Goal: Information Seeking & Learning: Learn about a topic

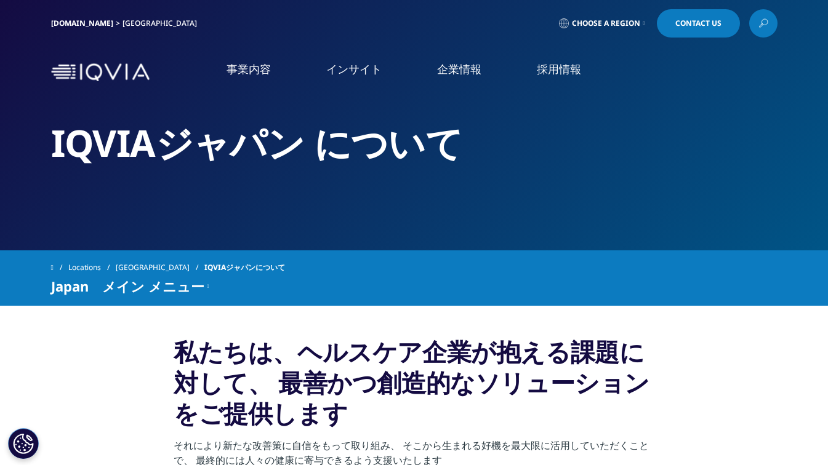
click at [123, 169] on link "医薬品・医療機器 臨床開発" at bounding box center [87, 165] width 113 height 13
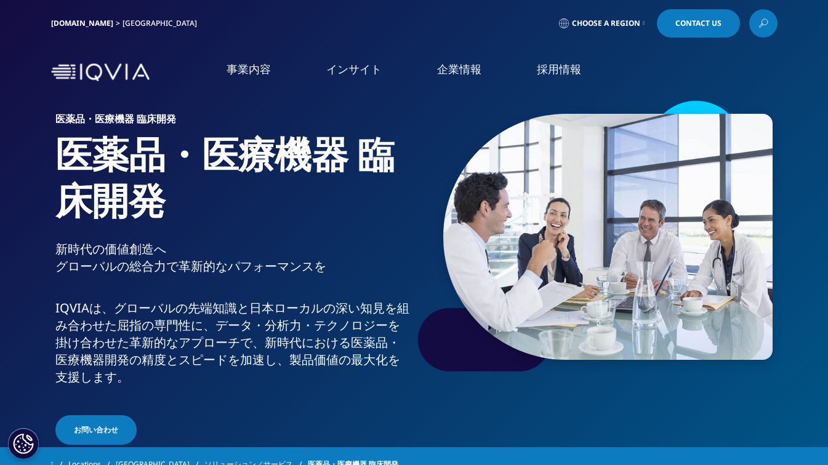
click at [597, 340] on link "より迅速に、より質の高い試験を" at bounding box center [687, 340] width 269 height 14
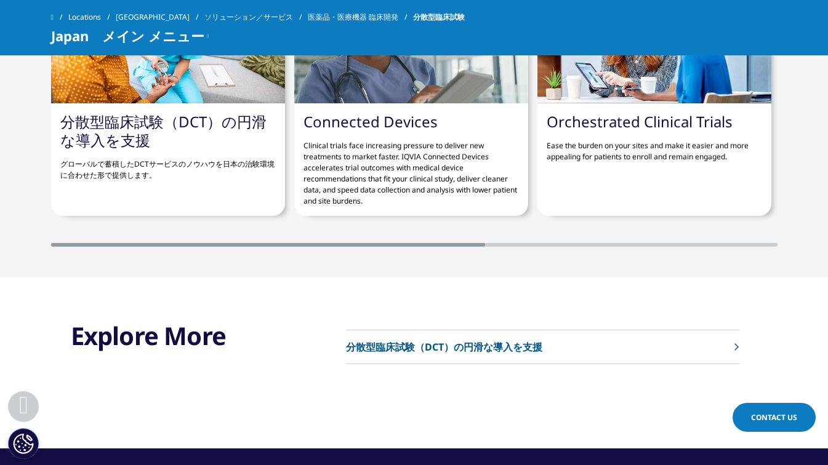
scroll to position [2462, 0]
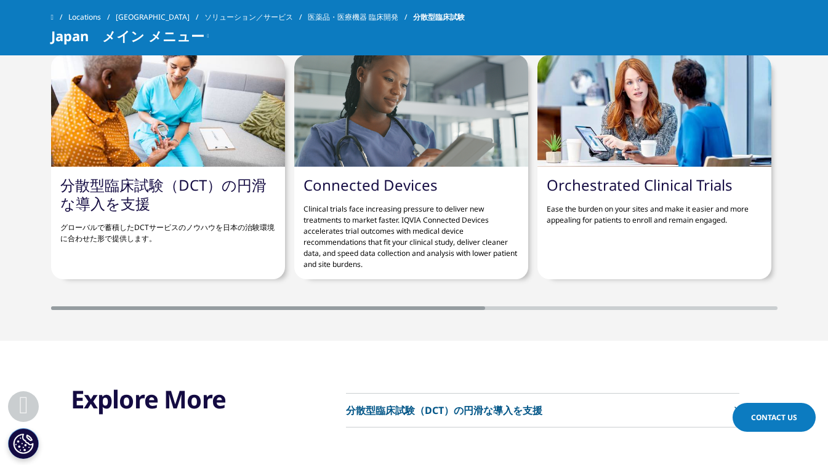
click at [217, 175] on link "分散型臨床試験（DCT）の円滑な導入を支援" at bounding box center [163, 194] width 206 height 39
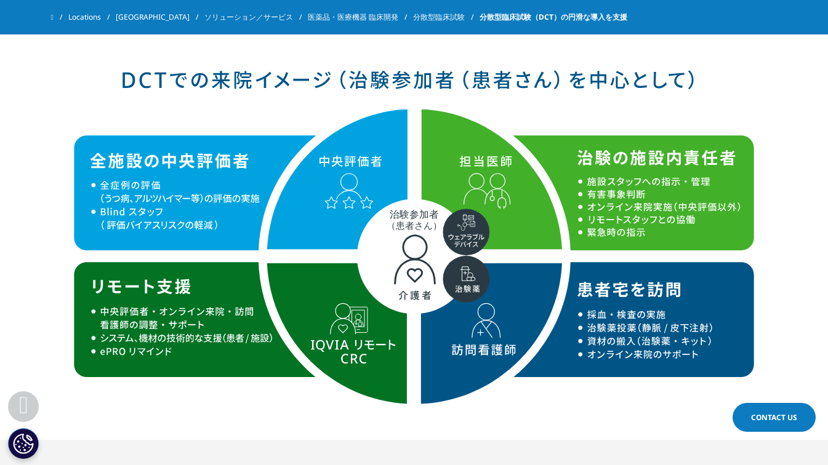
scroll to position [1416, 0]
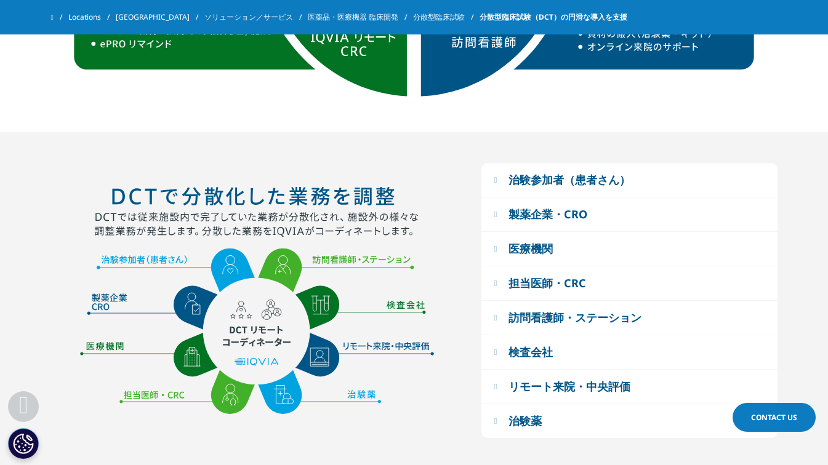
click at [565, 184] on div "治験参加者（患者さん）" at bounding box center [569, 179] width 122 height 15
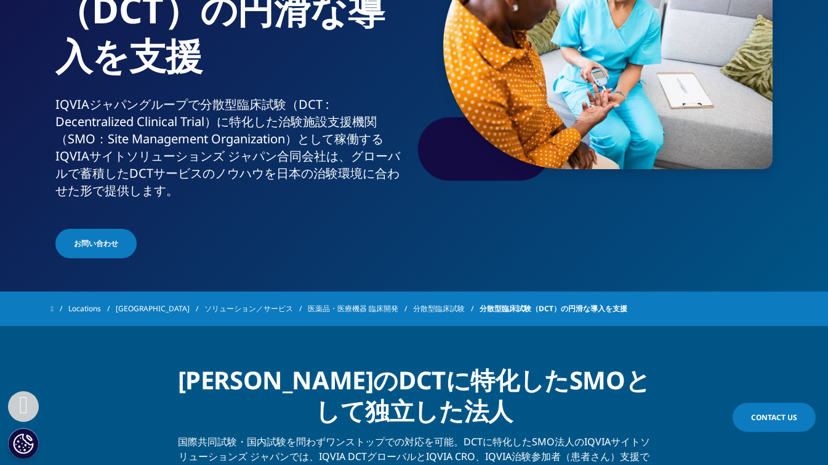
scroll to position [236, 0]
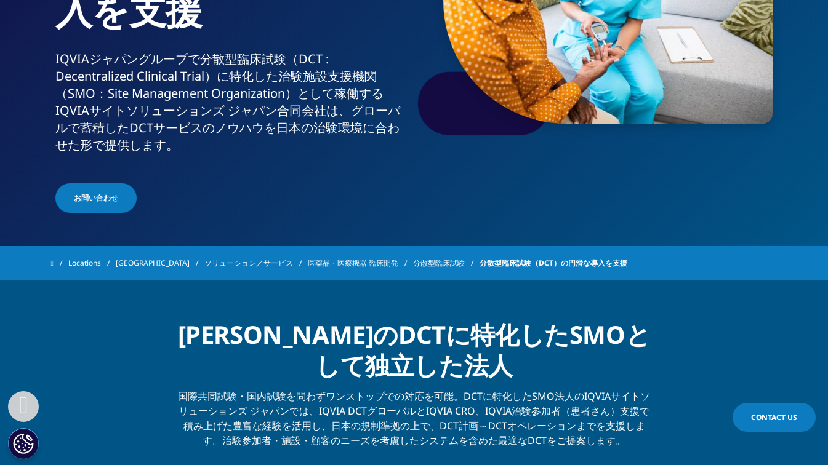
click at [331, 262] on link "医薬品・医療機器 臨床開発" at bounding box center [360, 263] width 105 height 22
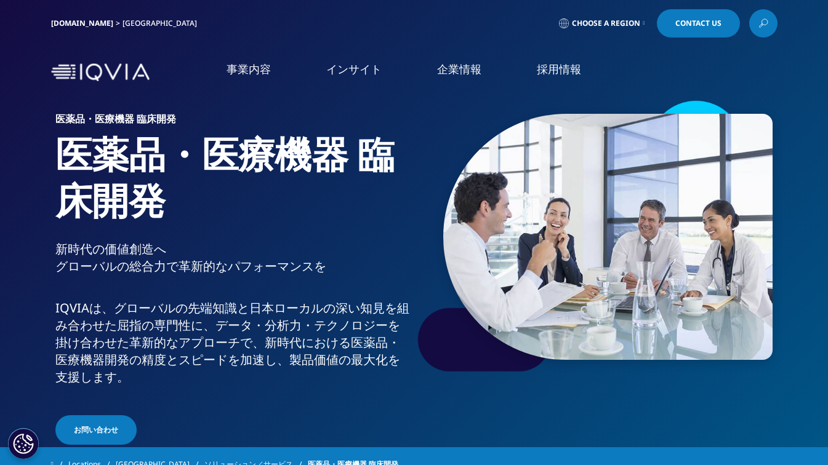
click at [576, 288] on link "開発戦略・薬事コンサルティング" at bounding box center [687, 292] width 269 height 14
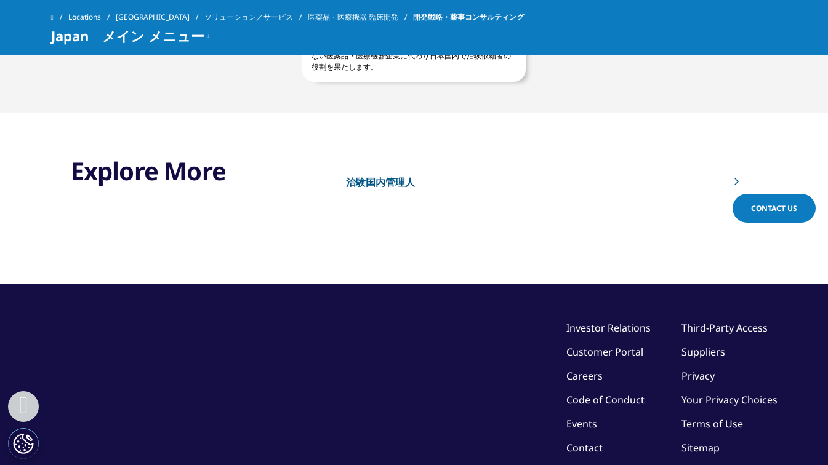
scroll to position [2216, 0]
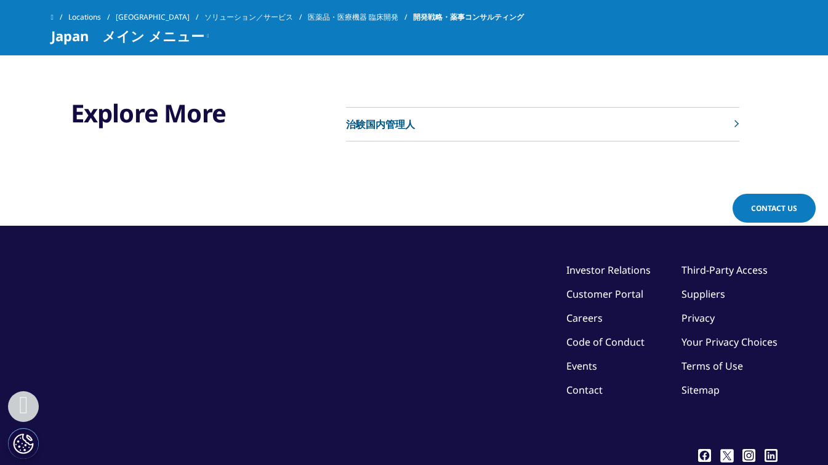
click at [318, 10] on link "医薬品・医療機器 臨床開発" at bounding box center [360, 17] width 105 height 22
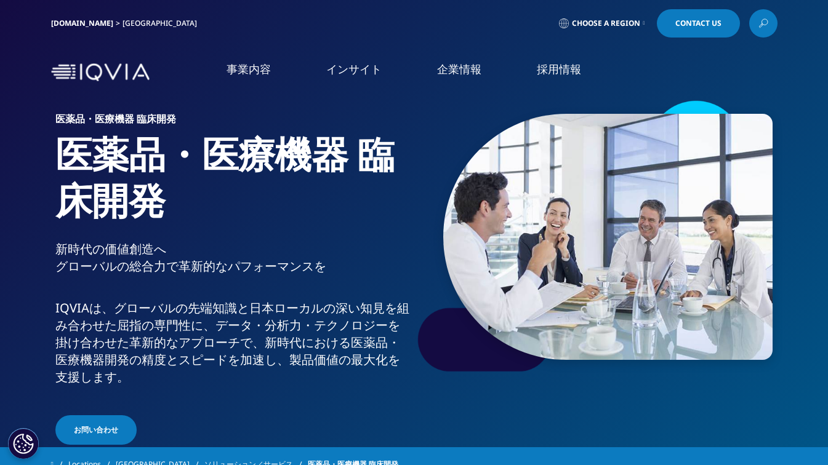
drag, startPoint x: 154, startPoint y: 273, endPoint x: 89, endPoint y: 330, distance: 86.4
click at [92, 325] on ol "医薬品・医療機器 臨床開発 Clinical Development in Japan リアルワールドエビデンス 市場データ CSO事業" at bounding box center [119, 269] width 203 height 228
click at [614, 343] on link "より迅速に、より質の高い試験を" at bounding box center [687, 340] width 269 height 14
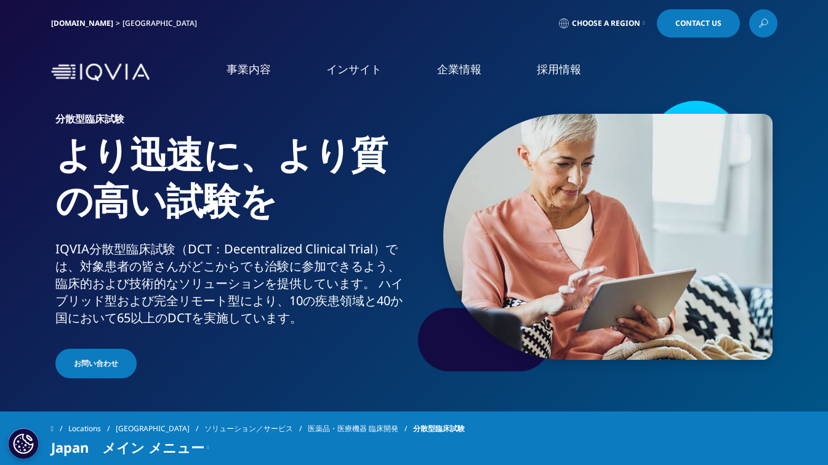
click at [553, 330] on link "規制と安全性" at bounding box center [687, 328] width 269 height 14
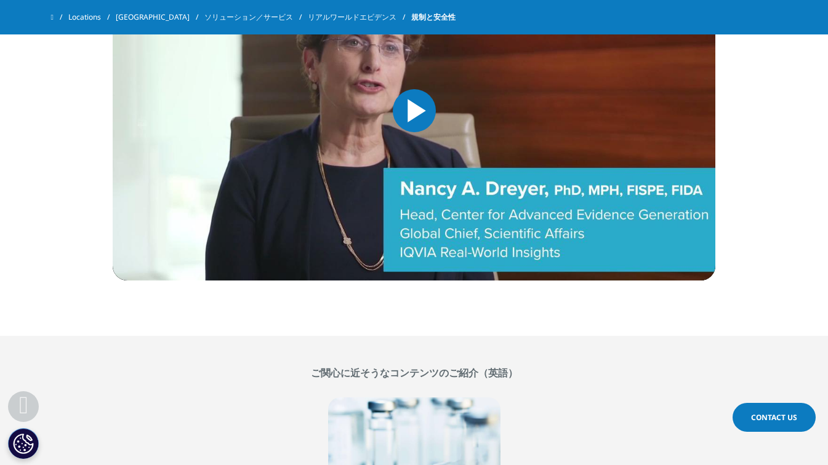
scroll to position [2093, 0]
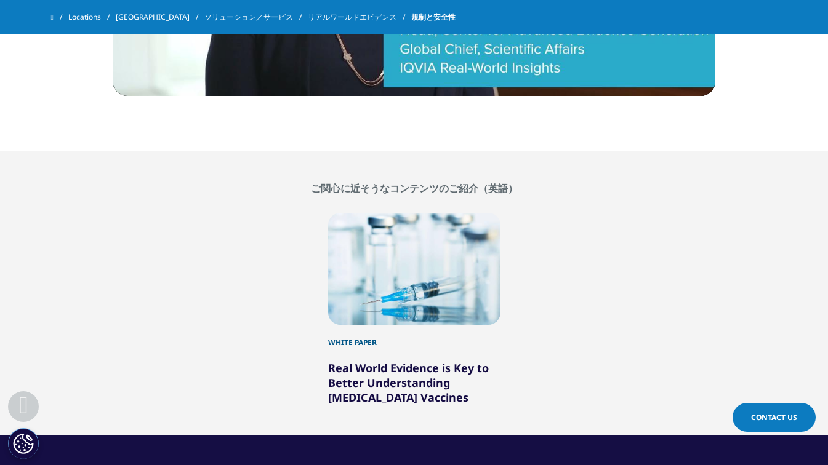
click at [54, 15] on span at bounding box center [52, 17] width 2 height 9
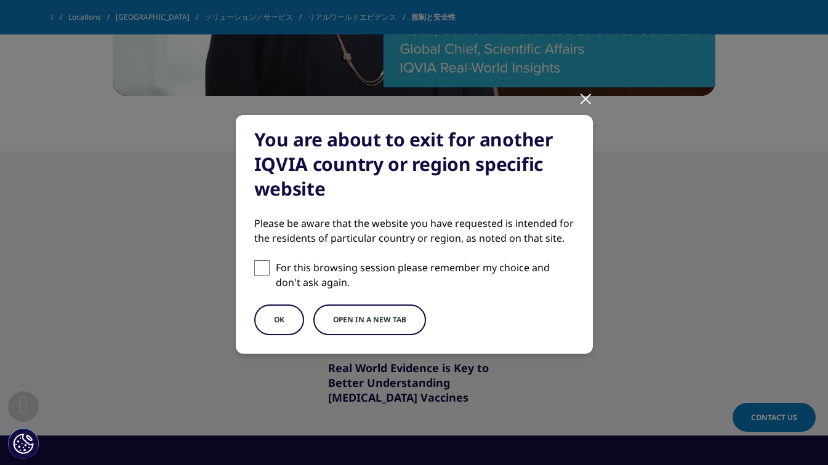
click at [579, 101] on div at bounding box center [586, 98] width 14 height 34
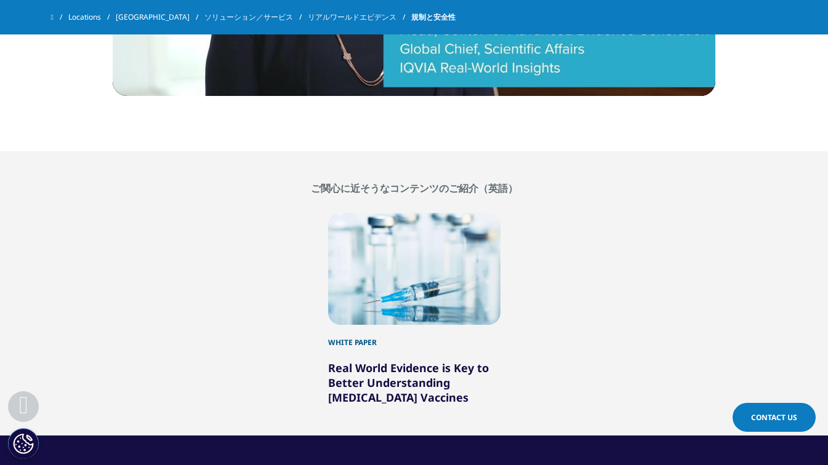
click at [204, 14] on link "ソリューション／サービス" at bounding box center [255, 17] width 103 height 22
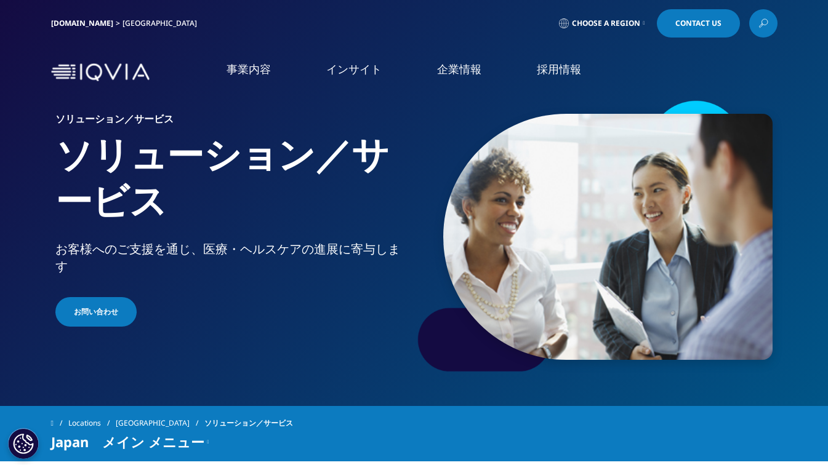
click at [46, 157] on link "概要" at bounding box center [153, 155] width 270 height 14
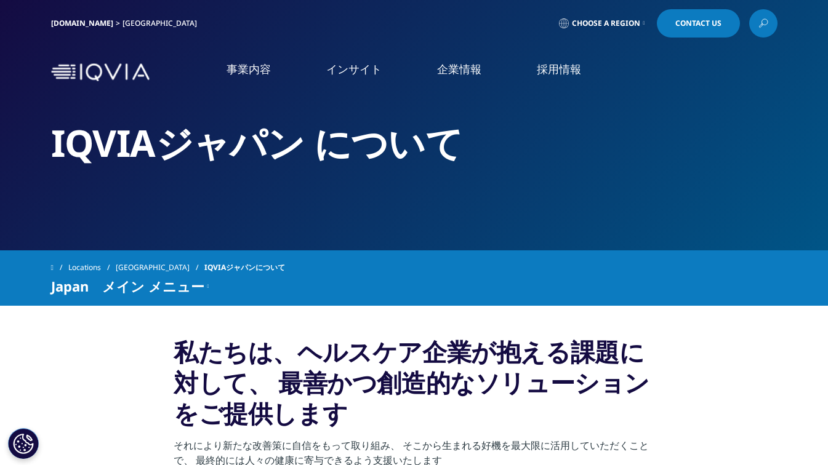
click at [262, 78] on li "事業内容 事業内容 医薬品・医療機器 臨床開発 Clinical Development in [GEOGRAPHIC_DATA] 市場データ CSO事業" at bounding box center [249, 82] width 100 height 40
click at [588, 342] on link "より迅速に、より質の高い試験を" at bounding box center [687, 340] width 269 height 14
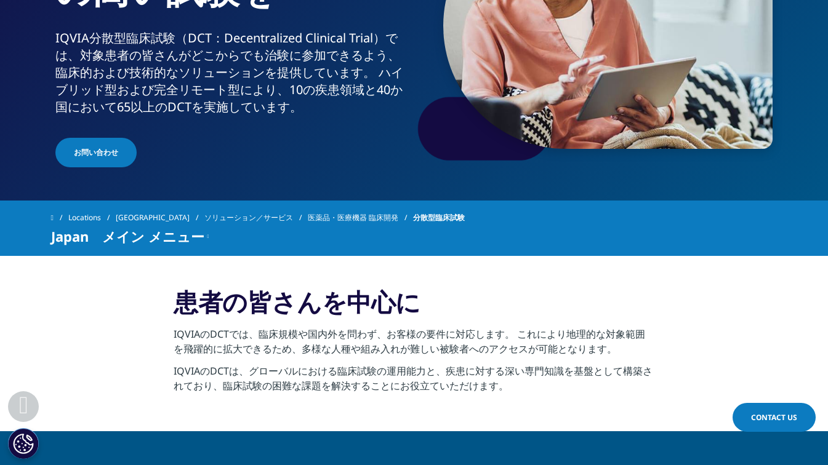
scroll to position [308, 0]
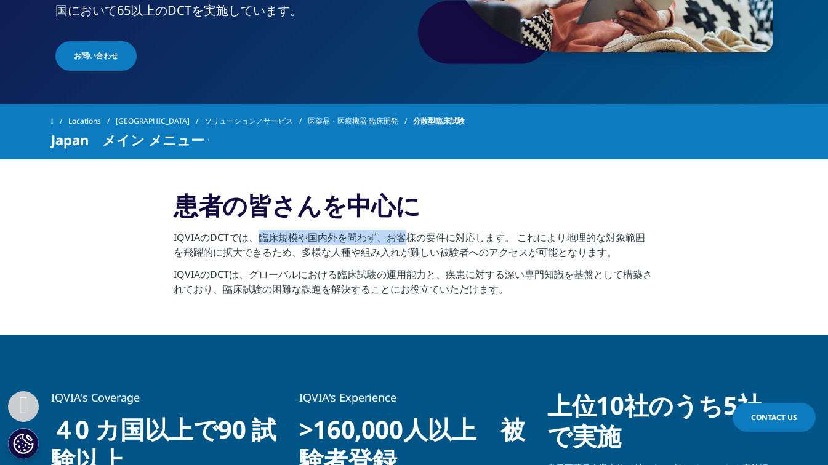
drag, startPoint x: 255, startPoint y: 237, endPoint x: 409, endPoint y: 239, distance: 153.3
click at [409, 239] on p "IQVIAのDCTでは、臨床規模や国内外を問わず、お客様の要件に対応します。 これにより地理的な対象範囲を飛躍的に拡大できるため、多様な人種や組み入れが難しい…" at bounding box center [414, 248] width 481 height 37
drag, startPoint x: 409, startPoint y: 239, endPoint x: 323, endPoint y: 257, distance: 88.0
click at [323, 257] on p "IQVIAのDCTでは、臨床規模や国内外を問わず、お客様の要件に対応します。 これにより地理的な対象範囲を飛躍的に拡大できるため、多様な人種や組み入れが難しい…" at bounding box center [414, 248] width 481 height 37
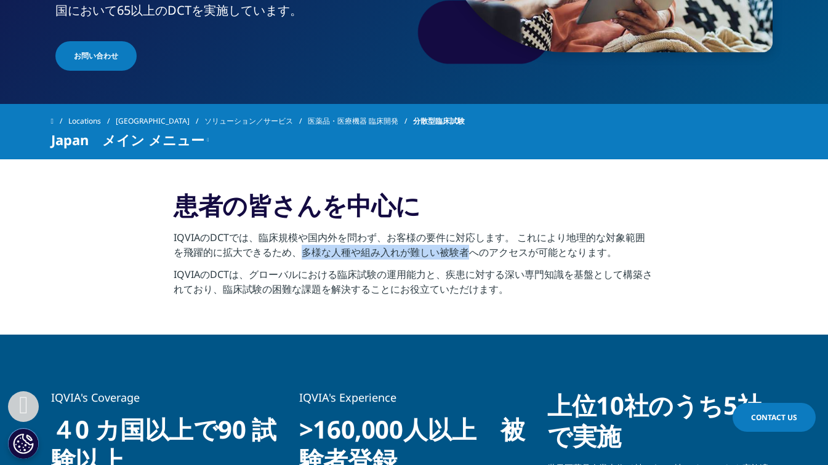
drag, startPoint x: 300, startPoint y: 251, endPoint x: 468, endPoint y: 253, distance: 168.1
click at [468, 253] on p "IQVIAのDCTでは、臨床規模や国内外を問わず、お客様の要件に対応します。 これにより地理的な対象範囲を飛躍的に拡大できるため、多様な人種や組み入れが難しい…" at bounding box center [414, 248] width 481 height 37
copy p "多様な人種や組み入れが難しい被験者"
click at [512, 307] on section "患者の皆さんを中心に IQVIAのDCTでは、臨床規模や国内外を問わず、お客様の要件に対応します。 これにより地理的な対象範囲を飛躍的に拡大できるため、多様な…" at bounding box center [414, 246] width 828 height 175
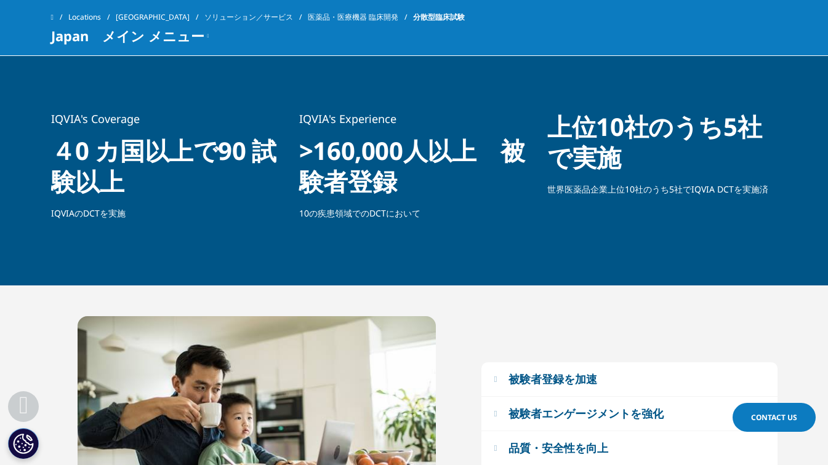
scroll to position [677, 0]
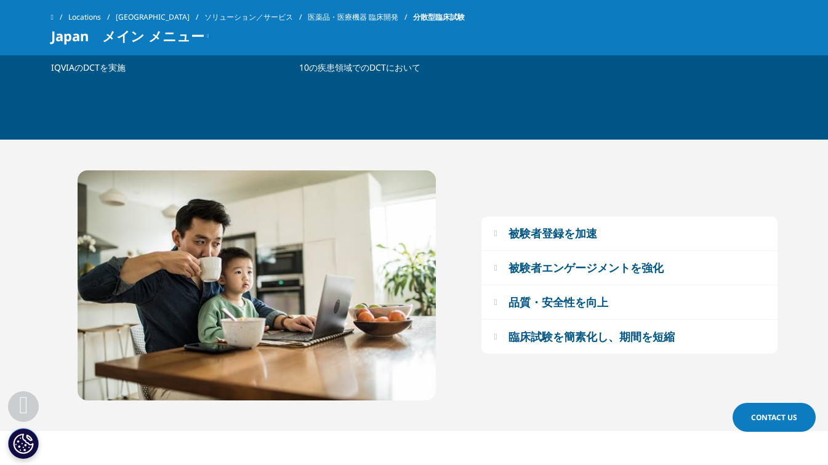
click at [564, 338] on div "臨床試験を簡素化し、期間を短縮" at bounding box center [591, 336] width 166 height 15
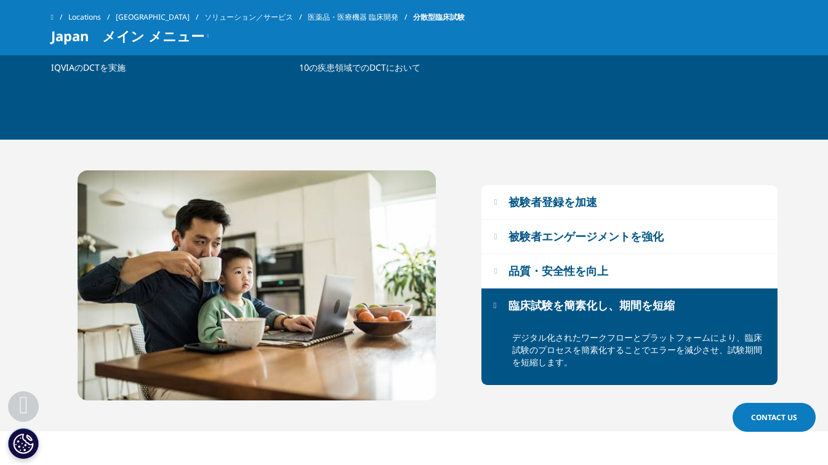
click at [569, 199] on div "被験者登録を加速" at bounding box center [552, 202] width 89 height 15
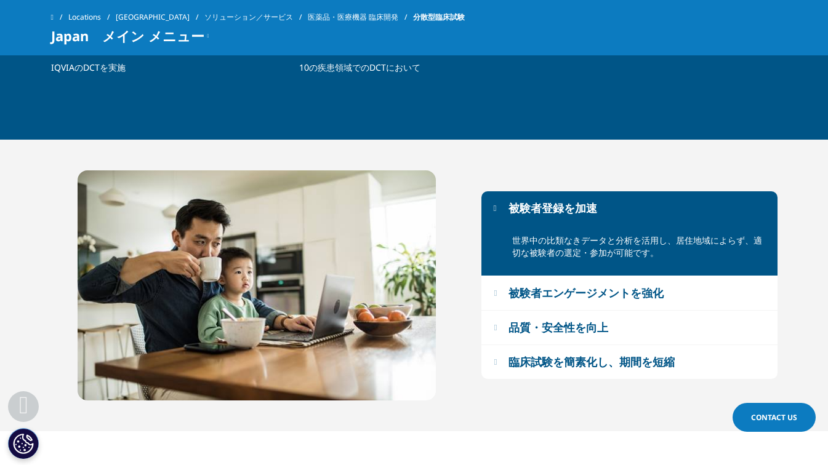
click at [566, 290] on div "被験者エンゲージメントを強化" at bounding box center [585, 293] width 155 height 15
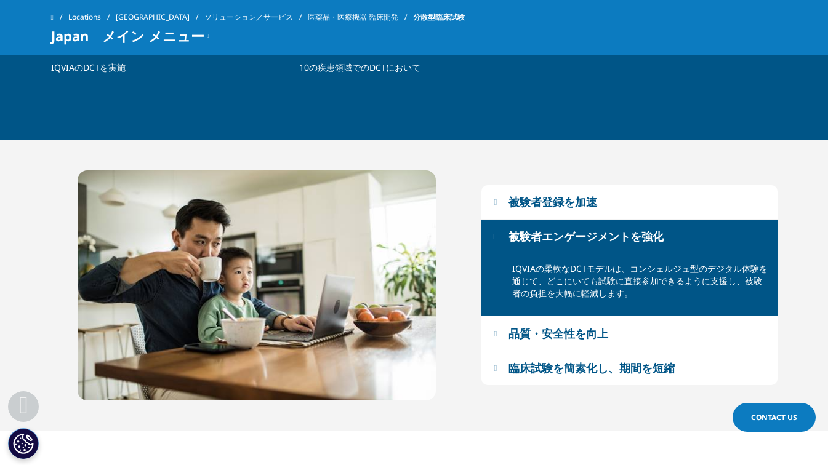
click at [568, 327] on div "品質・安全性を向上" at bounding box center [558, 333] width 100 height 15
